Goal: Find specific page/section: Find specific page/section

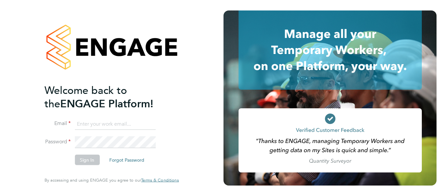
type input "[EMAIL_ADDRESS][DOMAIN_NAME]"
click at [89, 161] on button "Sign In" at bounding box center [87, 160] width 25 height 10
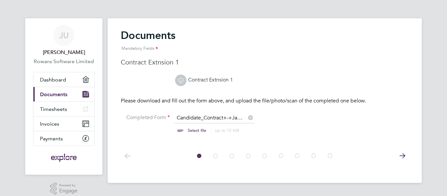
scroll to position [9, 81]
click at [63, 96] on span "Documents" at bounding box center [53, 94] width 27 height 6
click at [55, 78] on span "Dashboard" at bounding box center [53, 80] width 26 height 6
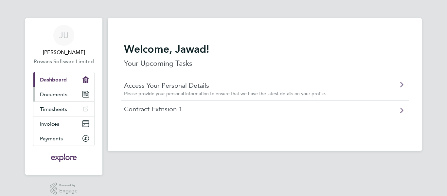
click at [54, 96] on span "Documents" at bounding box center [53, 94] width 27 height 6
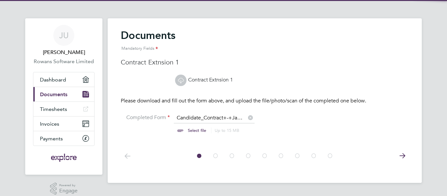
scroll to position [9, 81]
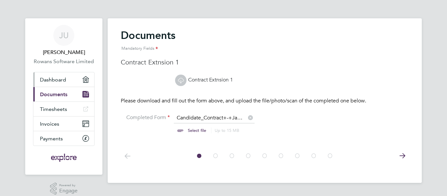
click at [59, 82] on span "Dashboard" at bounding box center [53, 80] width 26 height 6
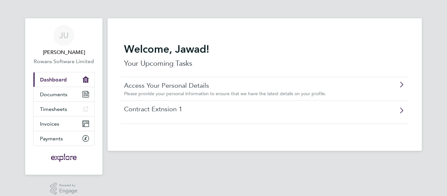
click at [147, 113] on link "Contract Extnsion 1" at bounding box center [246, 109] width 244 height 9
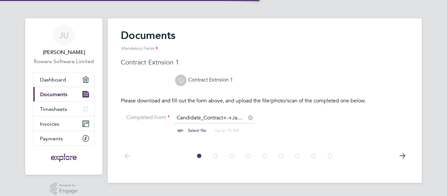
scroll to position [9, 81]
click at [207, 78] on link "Contract Extnsion 1" at bounding box center [204, 80] width 58 height 7
